Goal: Information Seeking & Learning: Learn about a topic

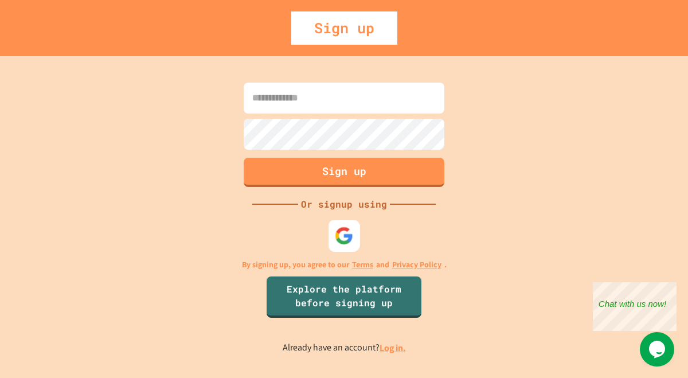
click at [346, 223] on div at bounding box center [345, 236] width 32 height 32
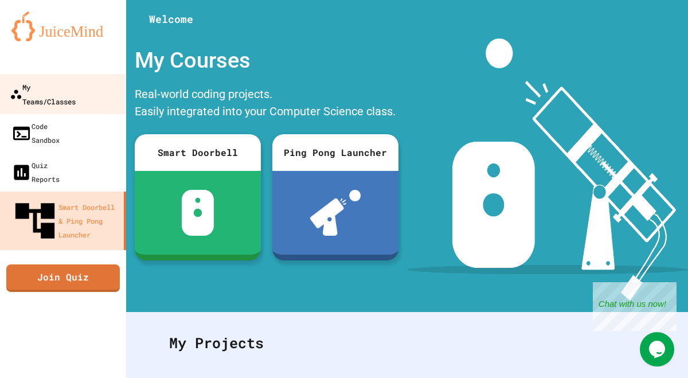
click at [76, 89] on div "My Teams/Classes" at bounding box center [43, 94] width 66 height 28
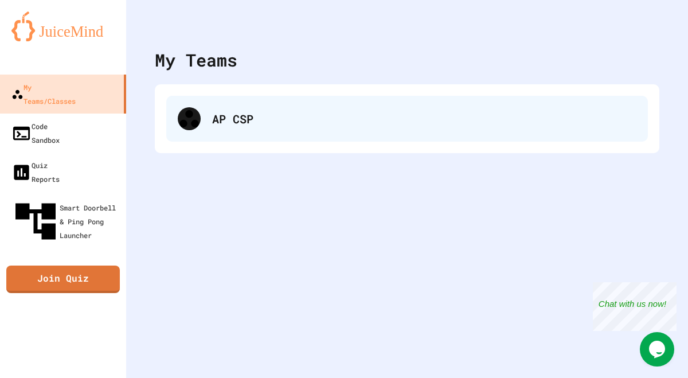
click at [271, 119] on div "AP CSP" at bounding box center [424, 118] width 425 height 17
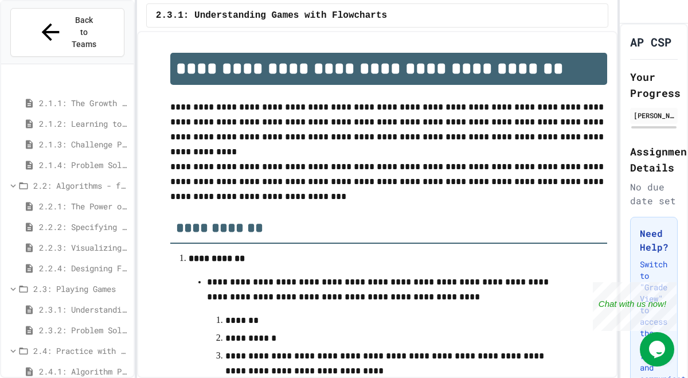
scroll to position [157, 0]
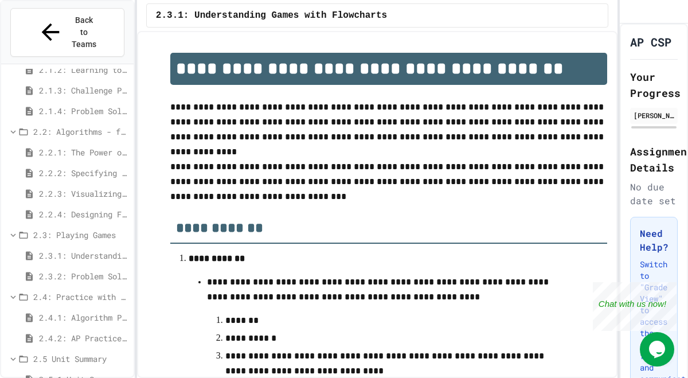
click at [69, 373] on span "2.5.1 Unit Summary" at bounding box center [84, 379] width 90 height 12
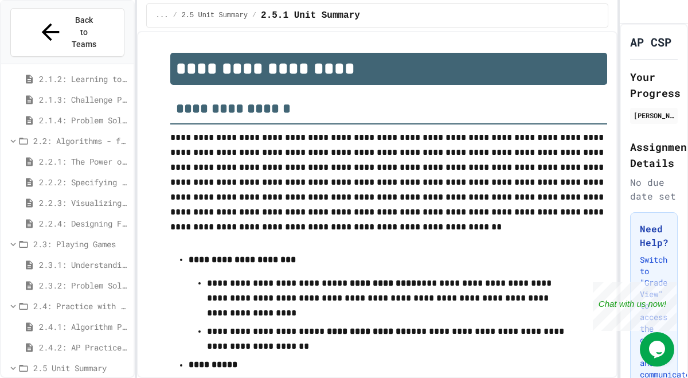
scroll to position [848, 0]
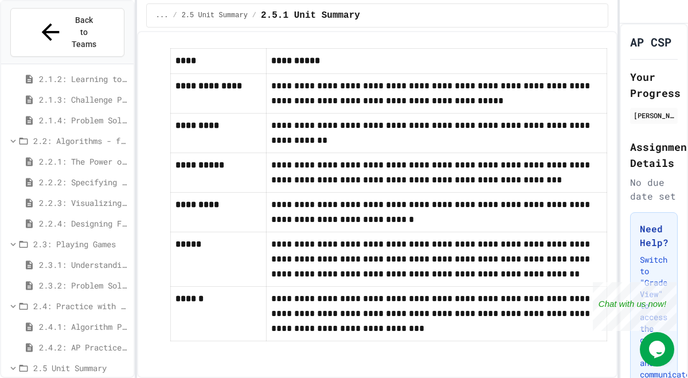
click at [71, 339] on div "2.4.2: AP Practice Questions" at bounding box center [67, 347] width 133 height 17
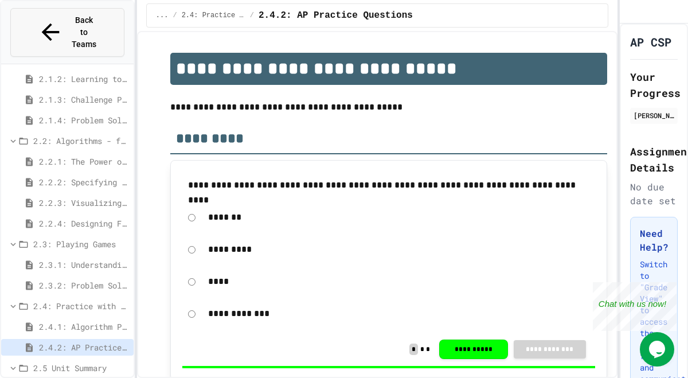
click at [78, 25] on span "Back to Teams" at bounding box center [84, 32] width 27 height 36
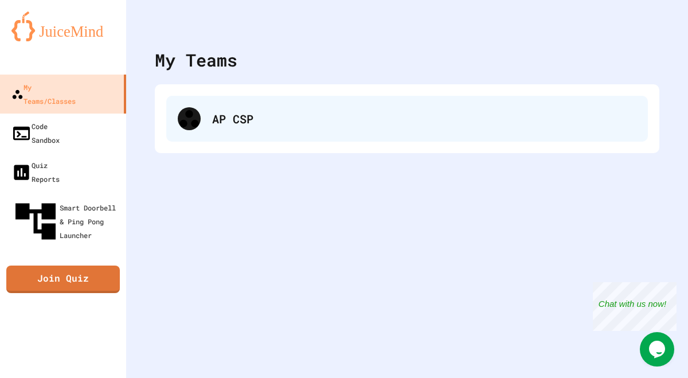
click at [216, 111] on div "AP CSP" at bounding box center [424, 118] width 425 height 17
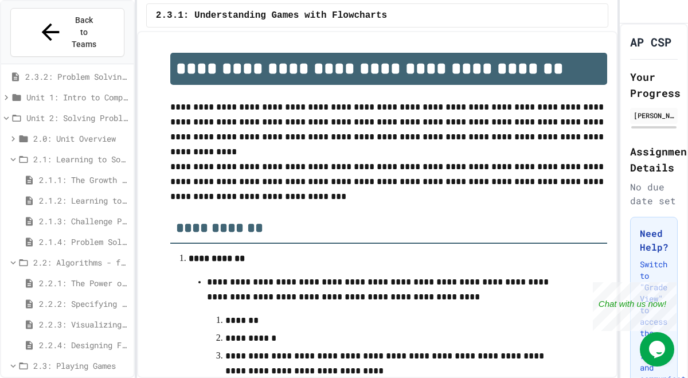
scroll to position [157, 0]
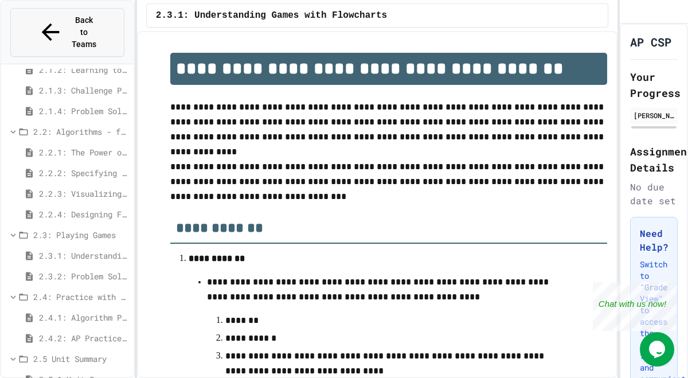
click at [37, 24] on icon at bounding box center [50, 32] width 27 height 27
